Goal: Information Seeking & Learning: Find specific fact

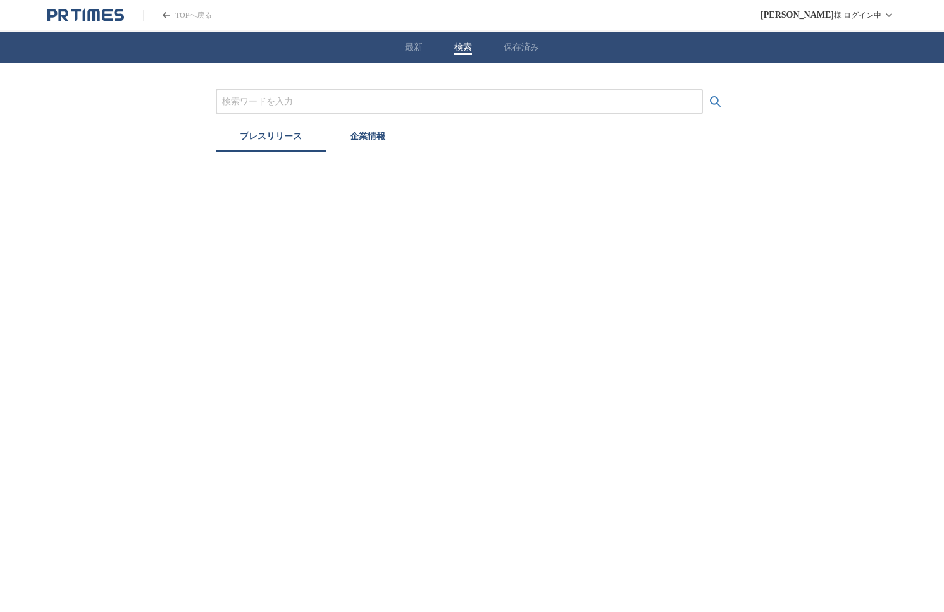
click at [465, 42] on button "検索" at bounding box center [463, 47] width 18 height 11
click at [417, 106] on input "プレスリリースおよび企業を検索する" at bounding box center [464, 102] width 474 height 14
paste input "ウェルネスモアラボラトリーズ"
type input "ウェルネスモアラボラトリーズ"
click at [708, 89] on button "検索する" at bounding box center [720, 101] width 25 height 25
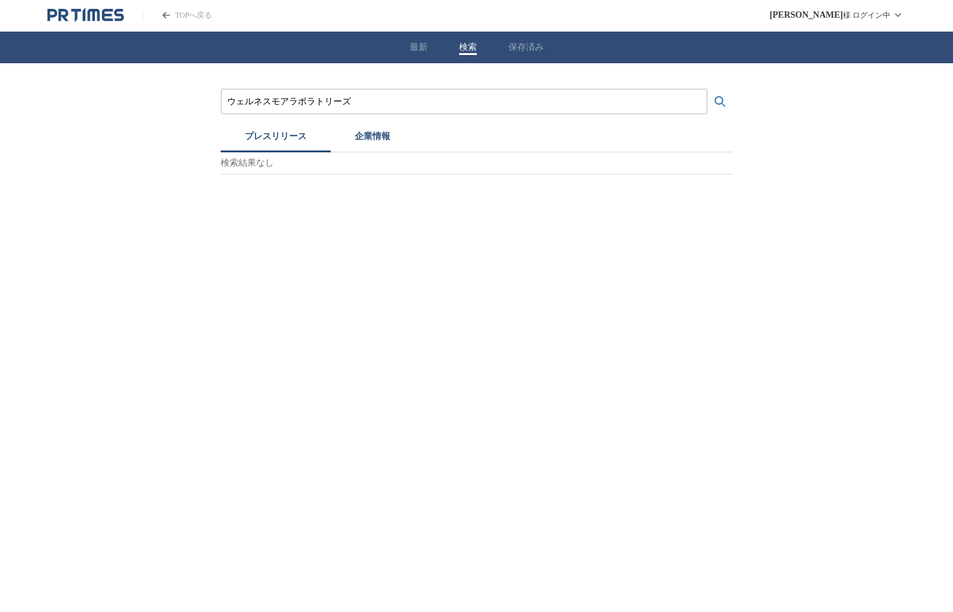
click at [371, 137] on button "企業情報" at bounding box center [372, 139] width 83 height 28
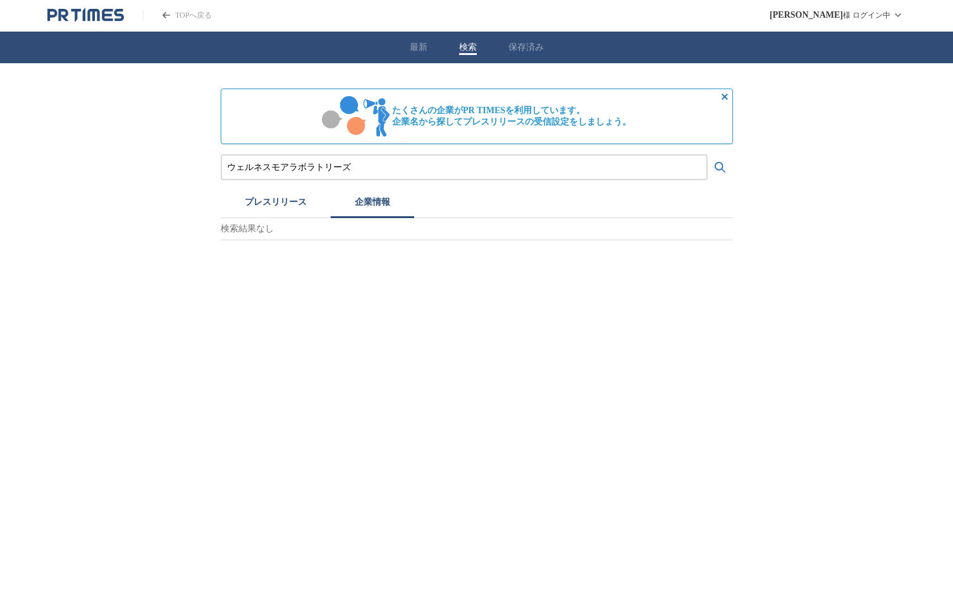
click at [424, 43] on div "最新 検索 保存済み" at bounding box center [476, 48] width 953 height 32
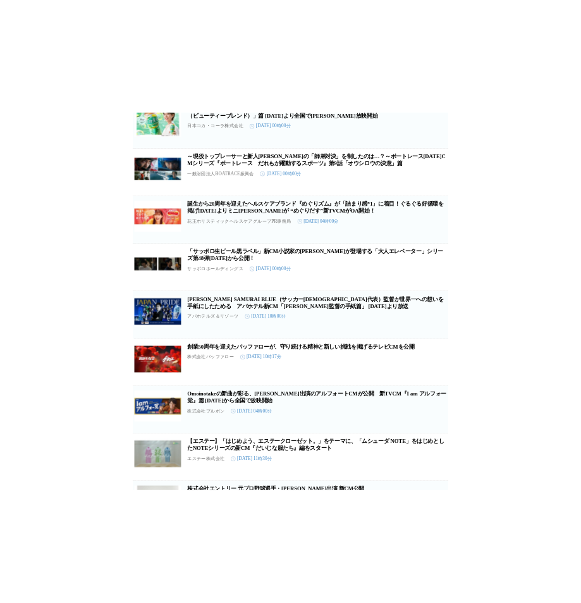
scroll to position [1059, 0]
